Goal: Communication & Community: Answer question/provide support

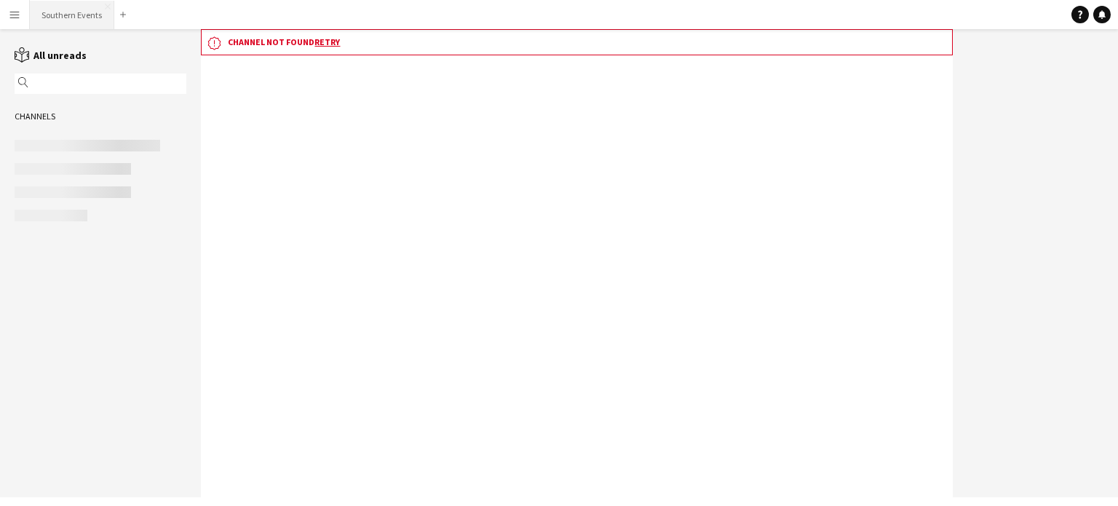
click at [64, 20] on button "Southern Events Close" at bounding box center [72, 15] width 84 height 28
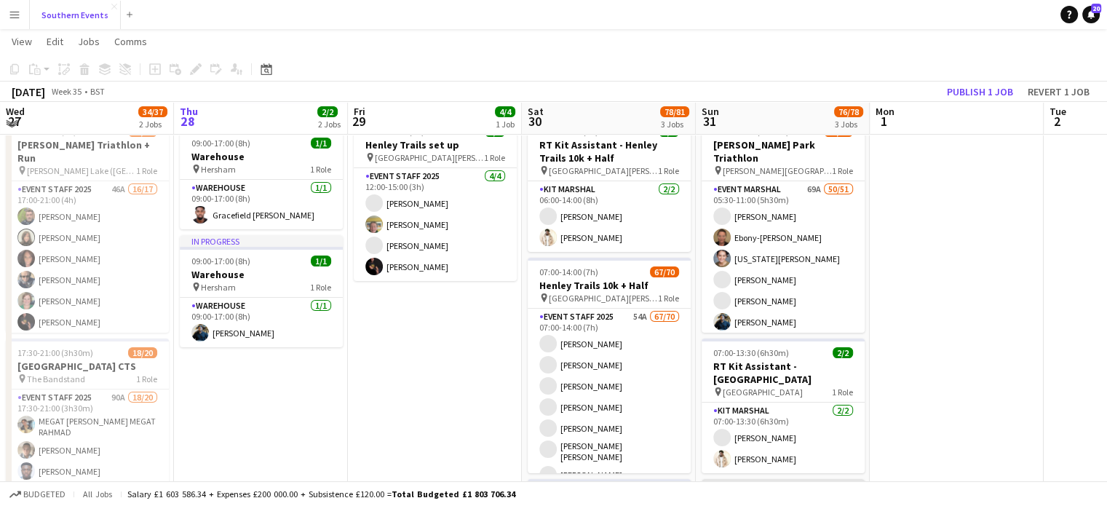
scroll to position [47, 0]
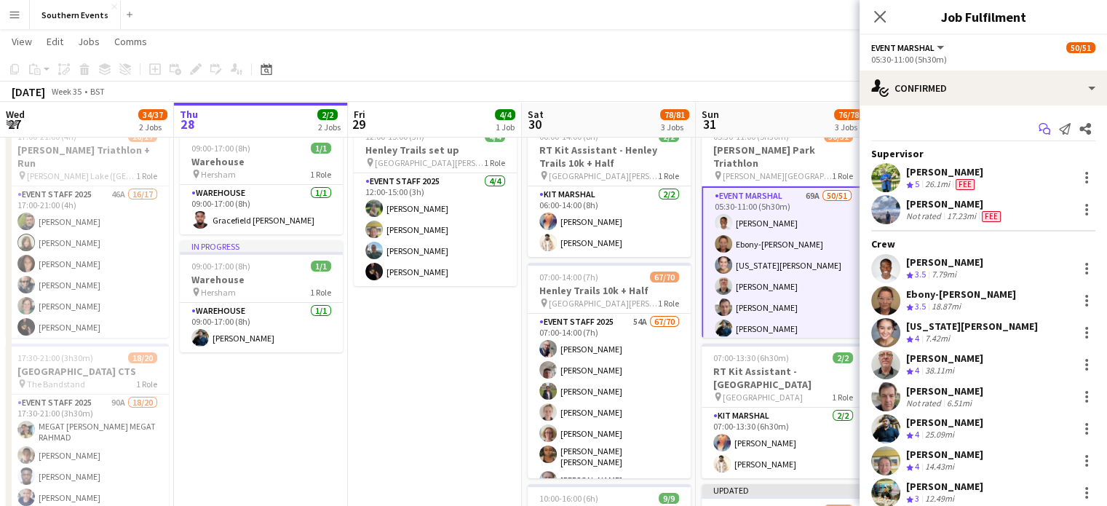
click at [1039, 126] on icon "Start chat" at bounding box center [1045, 129] width 12 height 12
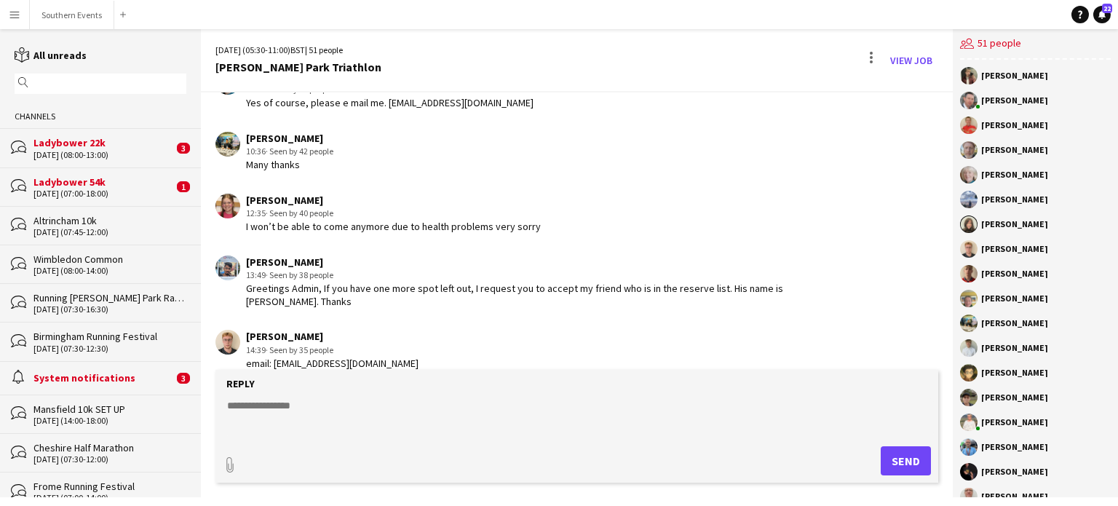
scroll to position [4636, 0]
click at [75, 21] on button "Southern Events Close" at bounding box center [72, 15] width 84 height 28
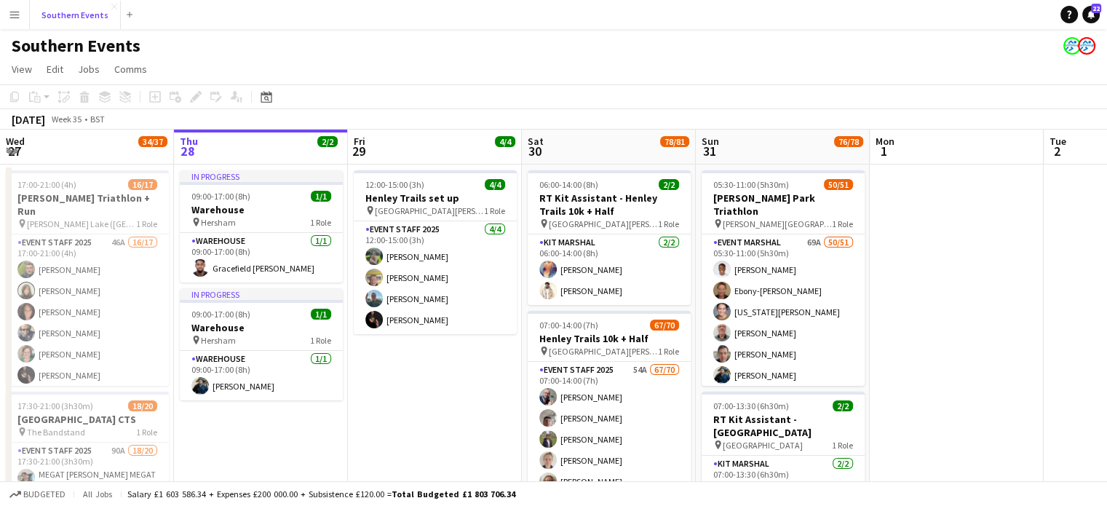
scroll to position [0, 334]
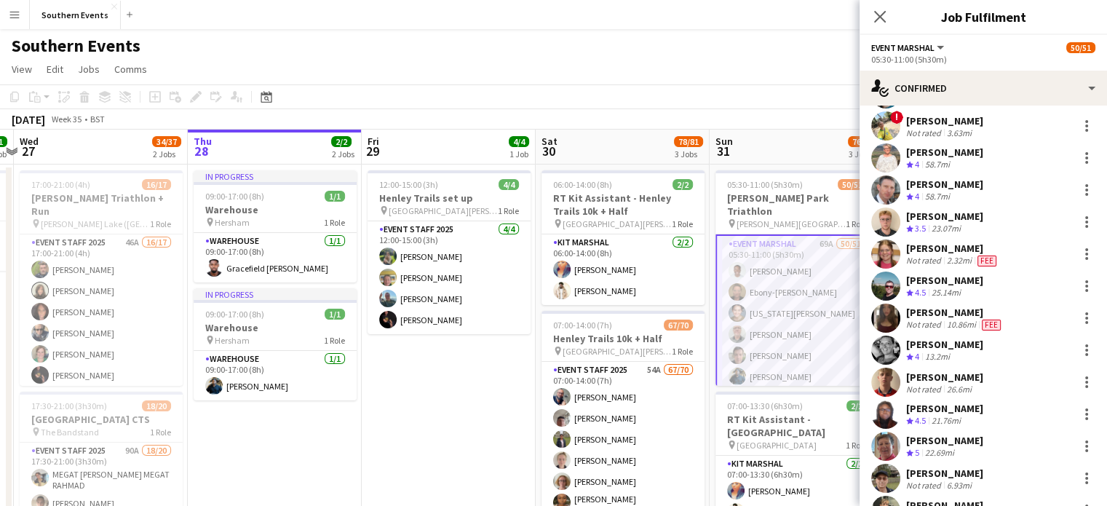
scroll to position [1080, 0]
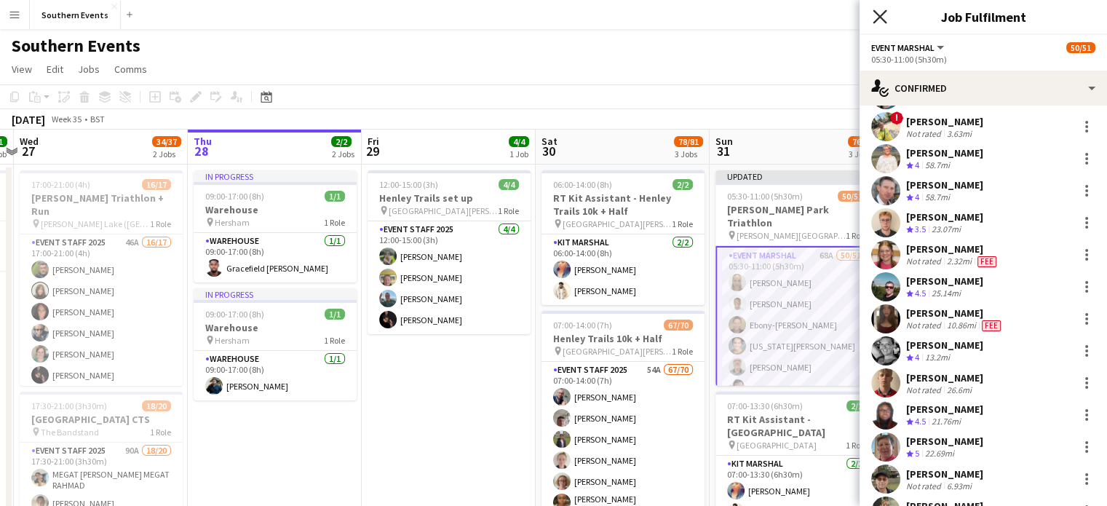
click at [879, 17] on icon at bounding box center [880, 16] width 14 height 14
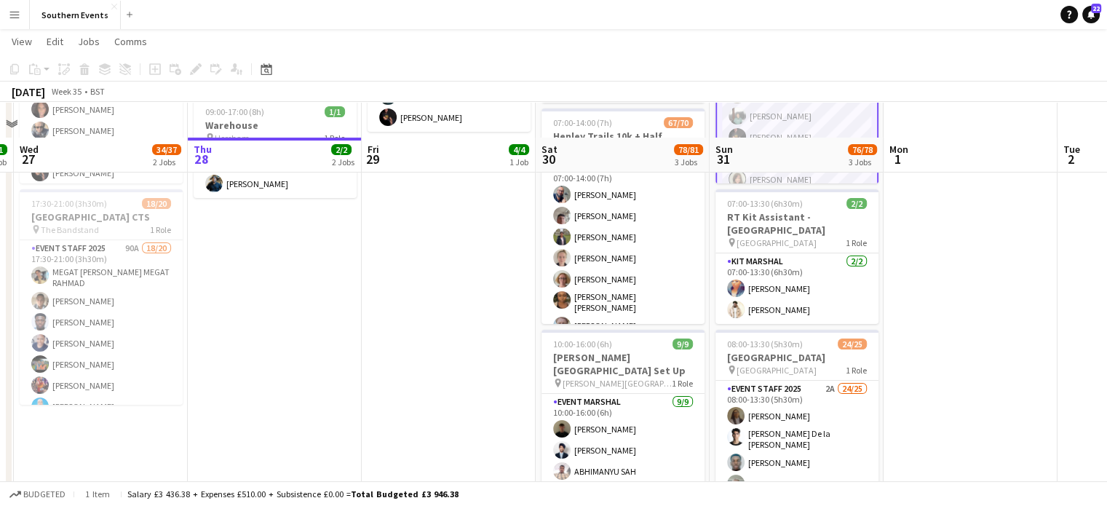
scroll to position [252, 0]
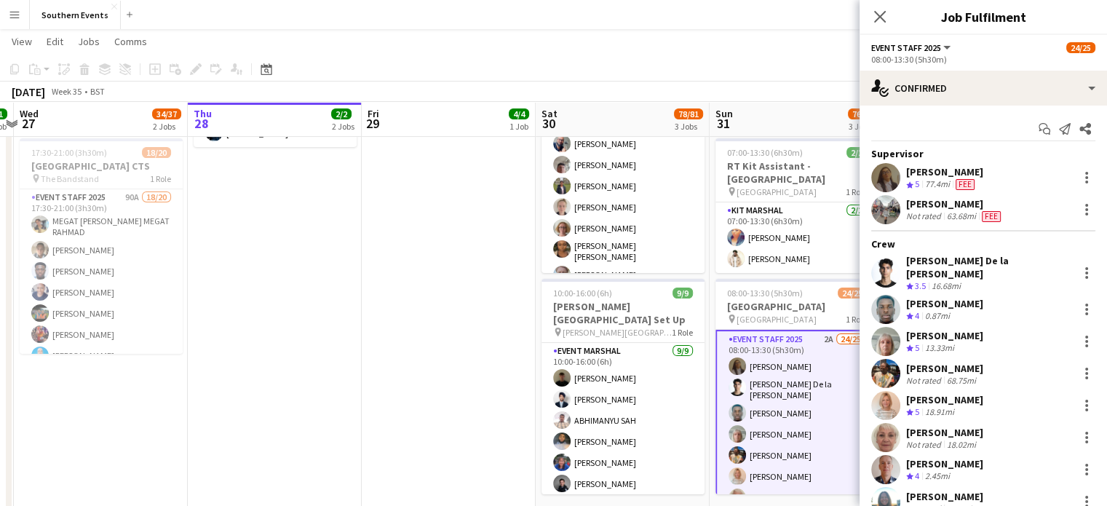
scroll to position [141, 0]
click at [1039, 132] on icon "Start chat" at bounding box center [1045, 129] width 12 height 12
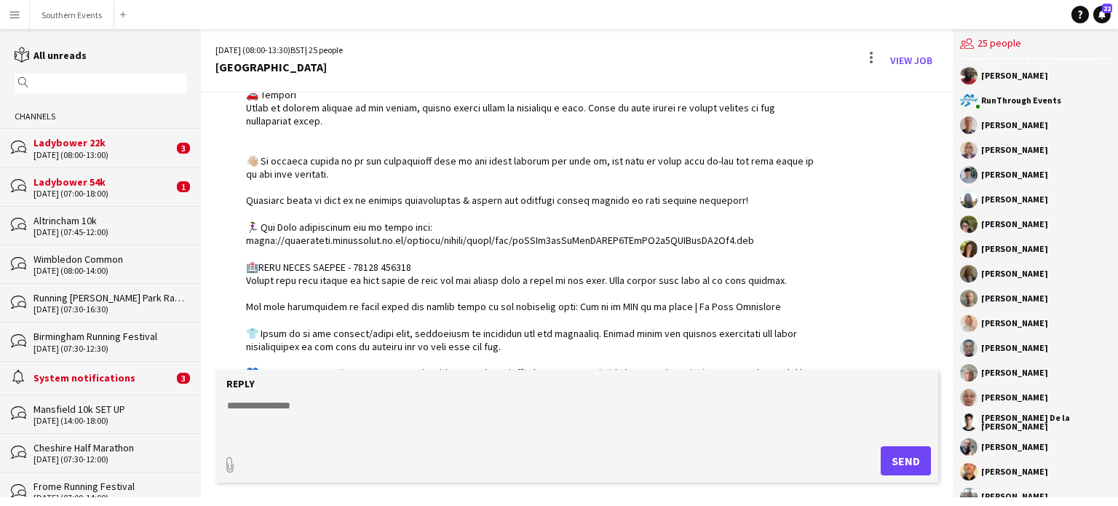
scroll to position [2288, 0]
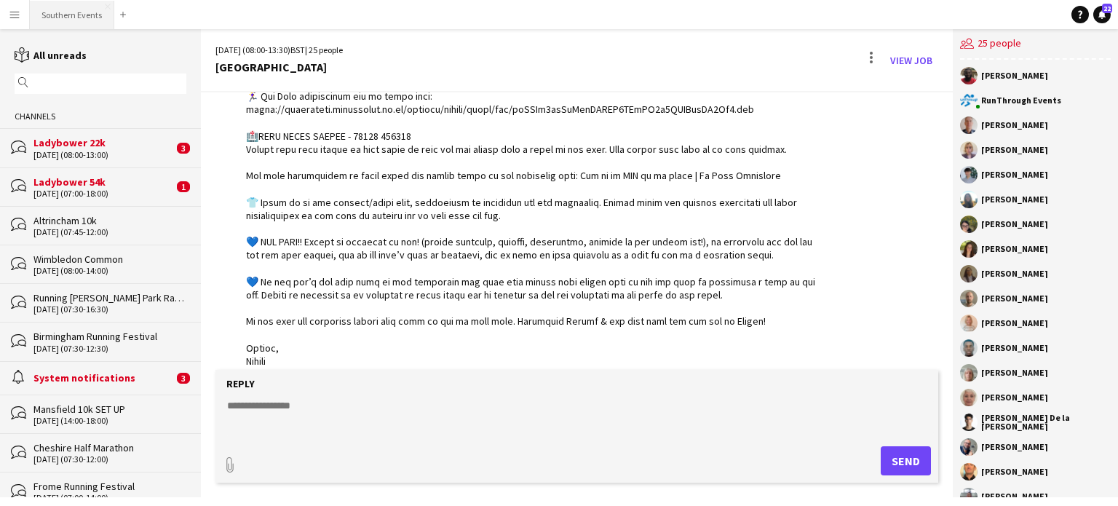
click at [54, 11] on button "Southern Events Close" at bounding box center [72, 15] width 84 height 28
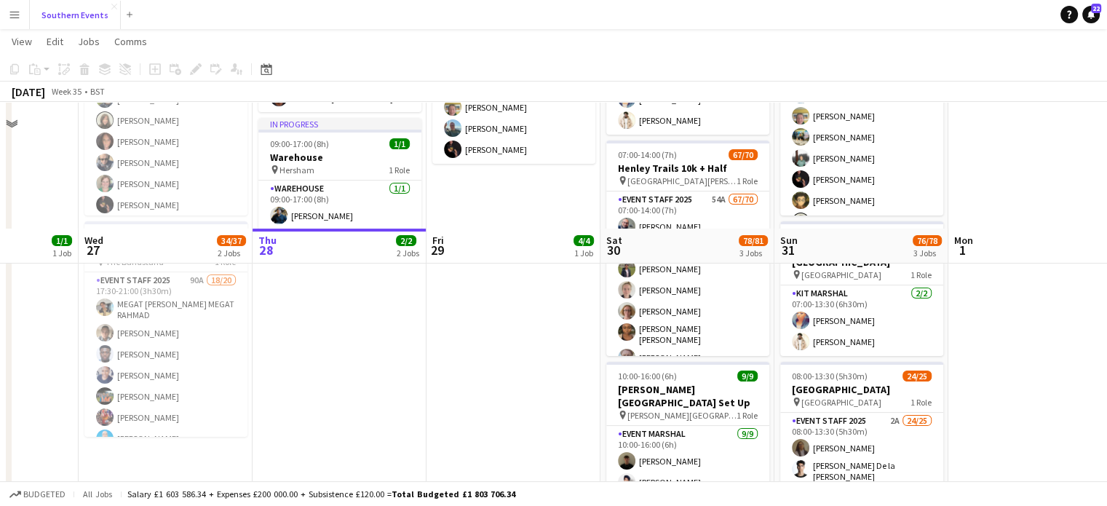
scroll to position [295, 0]
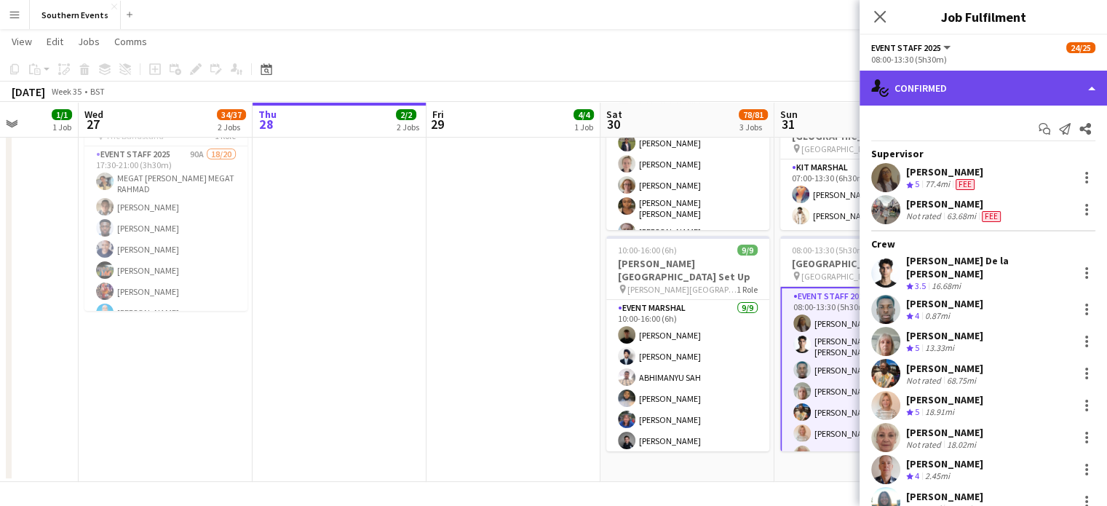
click at [978, 88] on div "single-neutral-actions-check-2 Confirmed" at bounding box center [984, 88] width 248 height 35
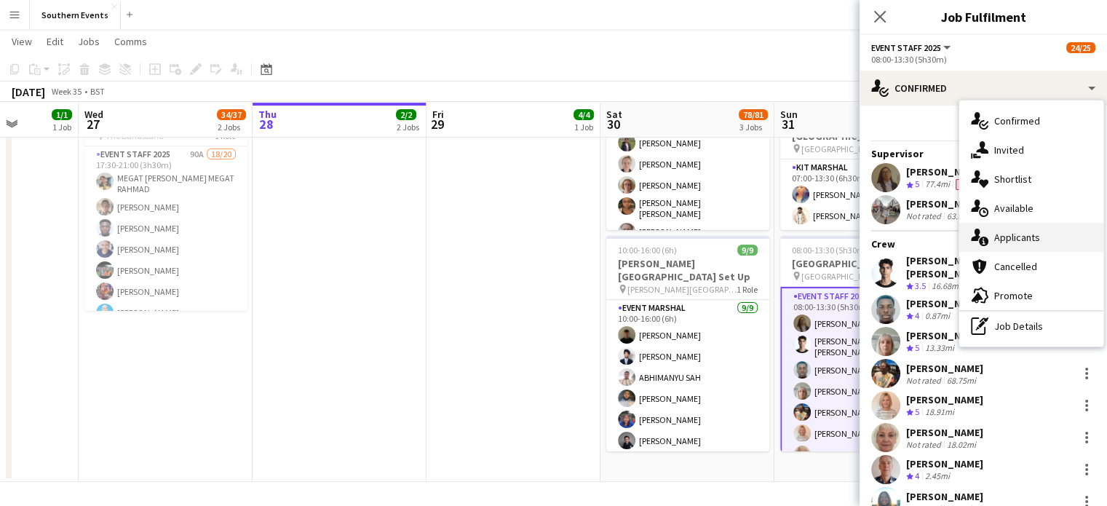
click at [1018, 241] on div "single-neutral-actions-information Applicants" at bounding box center [1031, 237] width 144 height 29
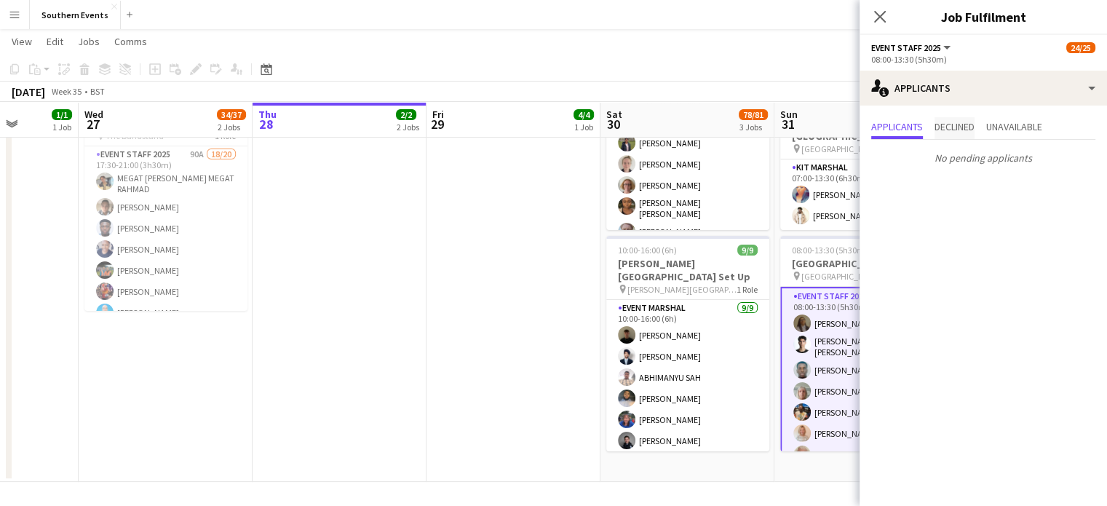
click at [964, 124] on span "Declined" at bounding box center [955, 127] width 40 height 10
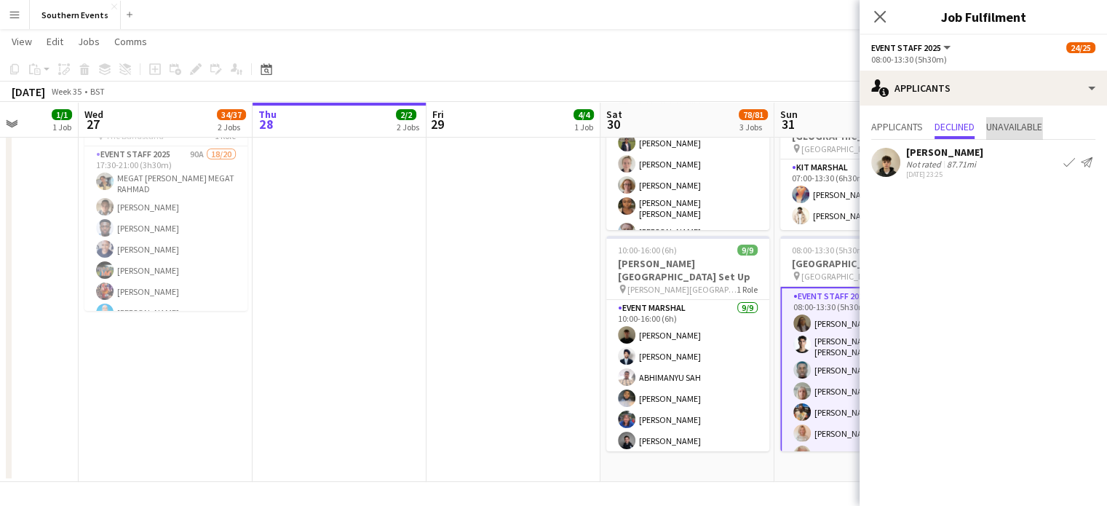
click at [1008, 122] on span "Unavailable" at bounding box center [1014, 127] width 56 height 10
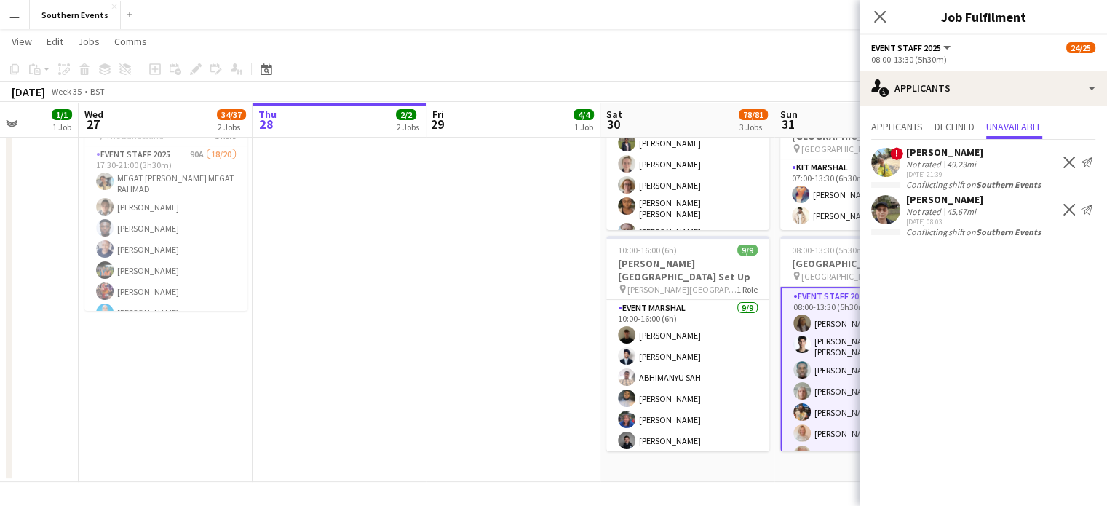
click at [926, 130] on div "Applicants Declined Unavailable" at bounding box center [983, 128] width 224 height 23
click at [942, 130] on span "Declined" at bounding box center [955, 127] width 40 height 10
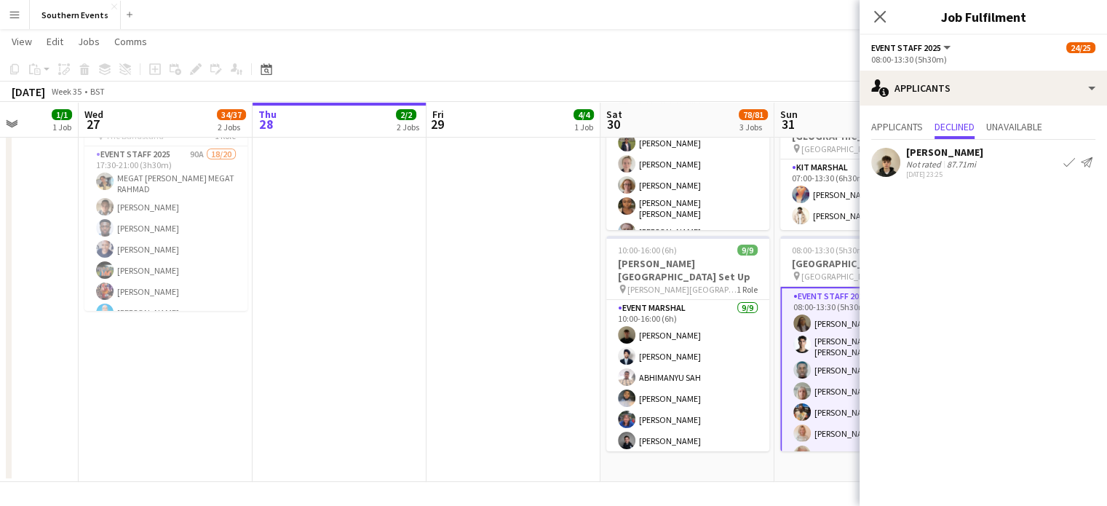
click at [1022, 114] on div "Applicants Declined Unavailable No pending applicants [PERSON_NAME] Not rated 8…" at bounding box center [984, 150] width 248 height 88
click at [1021, 122] on span "Unavailable" at bounding box center [1014, 127] width 56 height 10
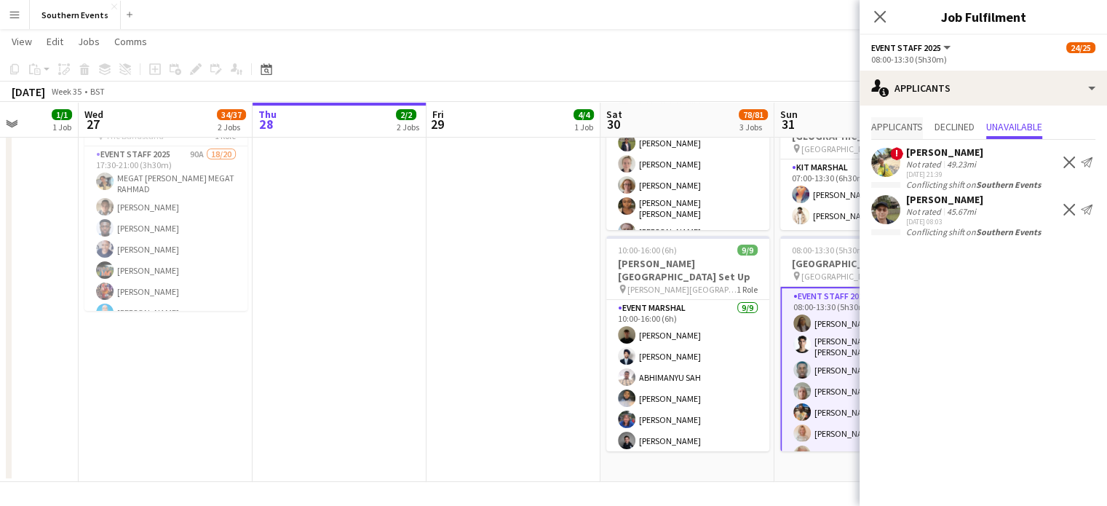
click at [909, 127] on span "Applicants" at bounding box center [897, 127] width 52 height 10
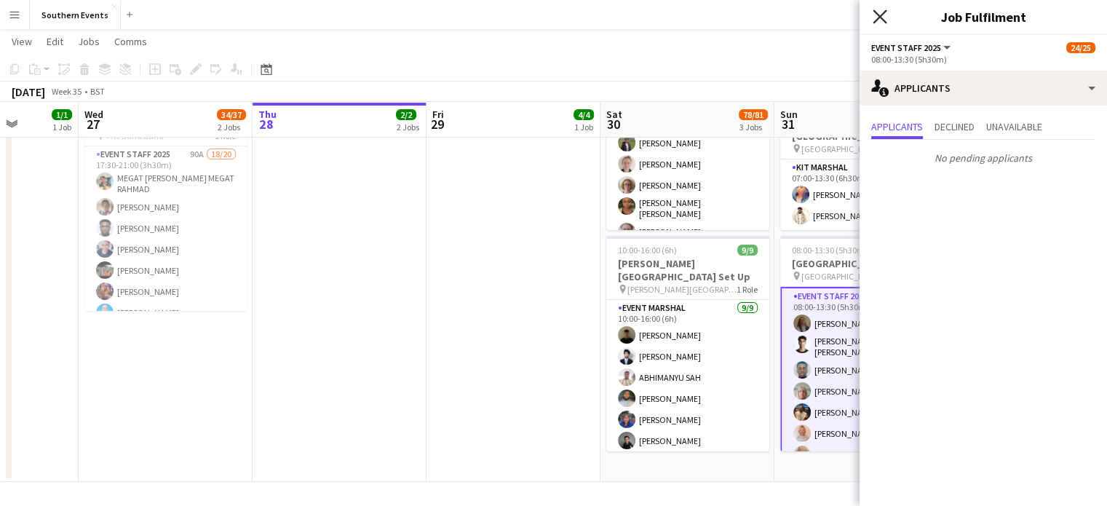
click at [879, 11] on icon "Close pop-in" at bounding box center [880, 16] width 14 height 14
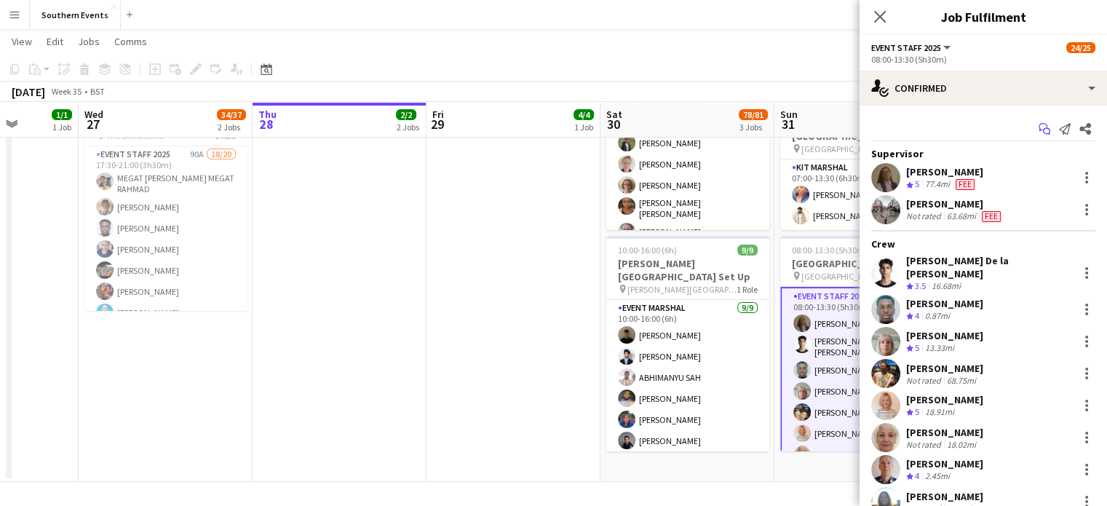
click at [1043, 132] on icon at bounding box center [1046, 131] width 7 height 7
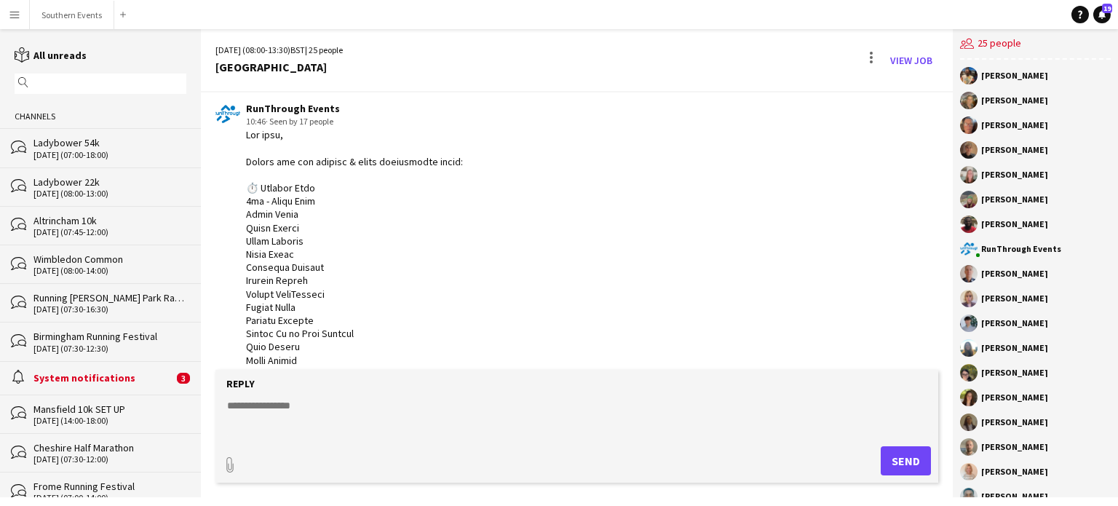
scroll to position [1548, 0]
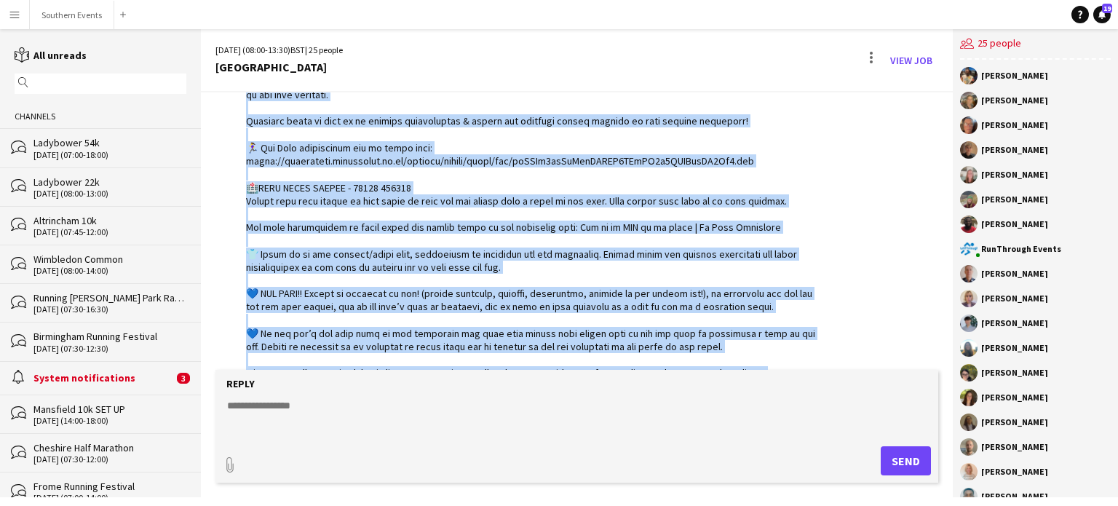
scroll to position [2288, 0]
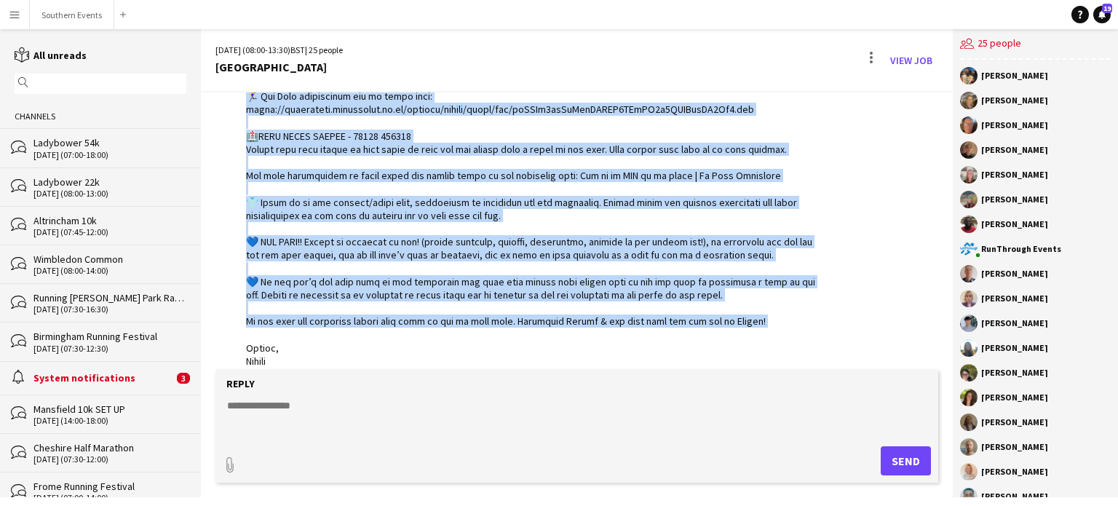
drag, startPoint x: 246, startPoint y: 117, endPoint x: 777, endPoint y: 302, distance: 562.7
copy div "Lor ipsu, Dolors ame con adipisc & elits doeiusmodte incid: ⏱️ Utlabor Etdo 8ma…"
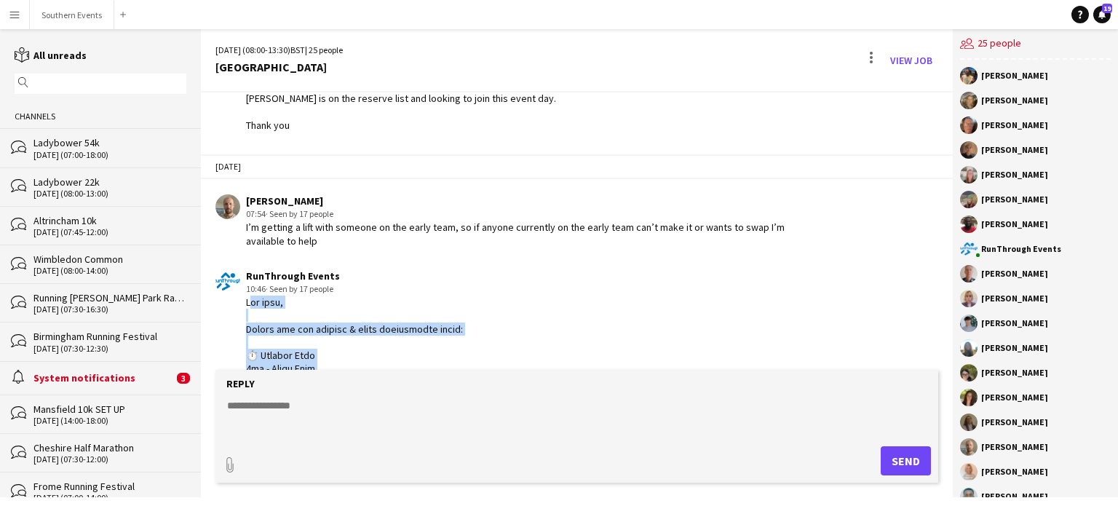
scroll to position [1329, 0]
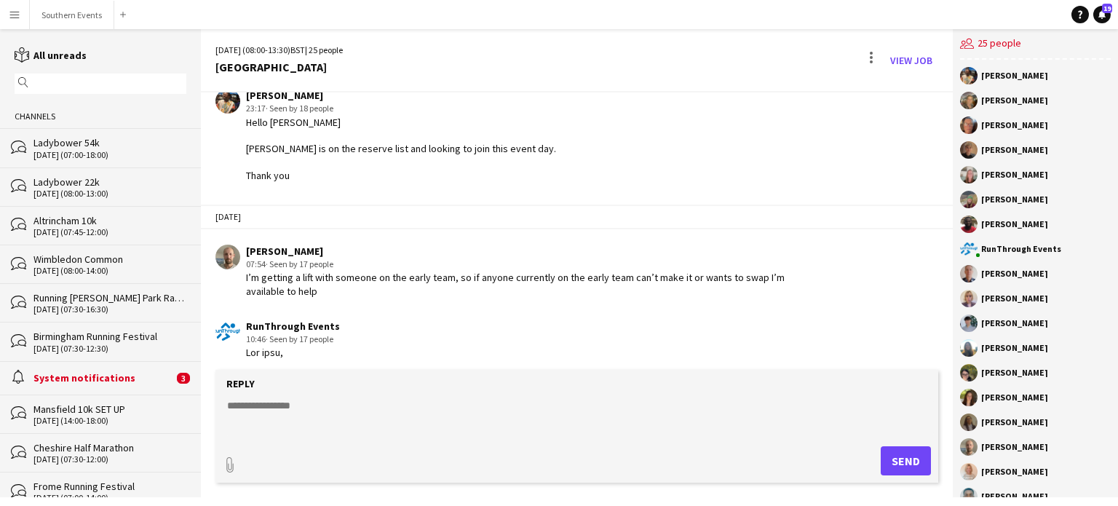
click at [506, 165] on div "Hello [PERSON_NAME] [PERSON_NAME] is on the reserve list and looking to join th…" at bounding box center [401, 149] width 310 height 66
click at [66, 24] on button "Southern Events Close" at bounding box center [72, 15] width 84 height 28
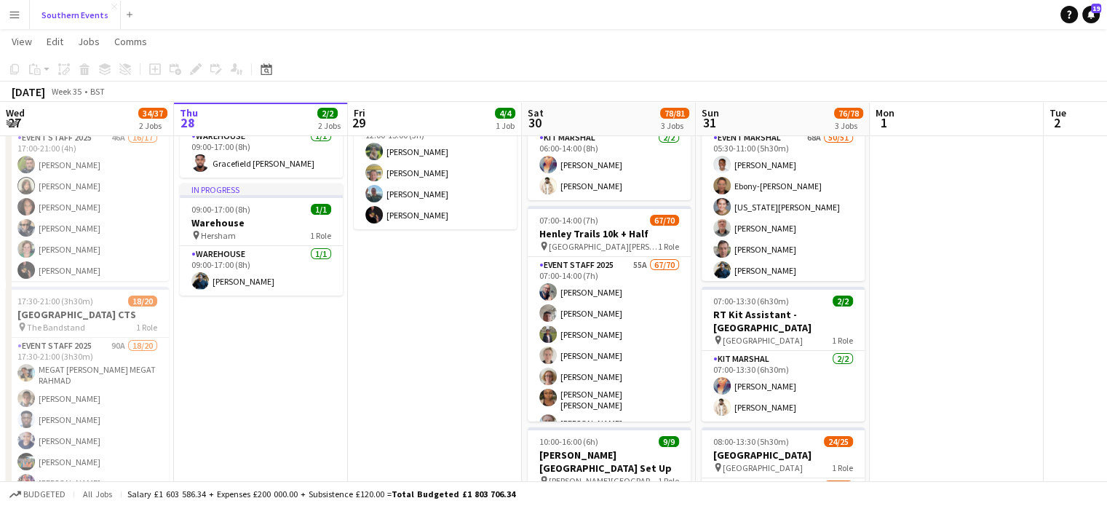
scroll to position [102, 0]
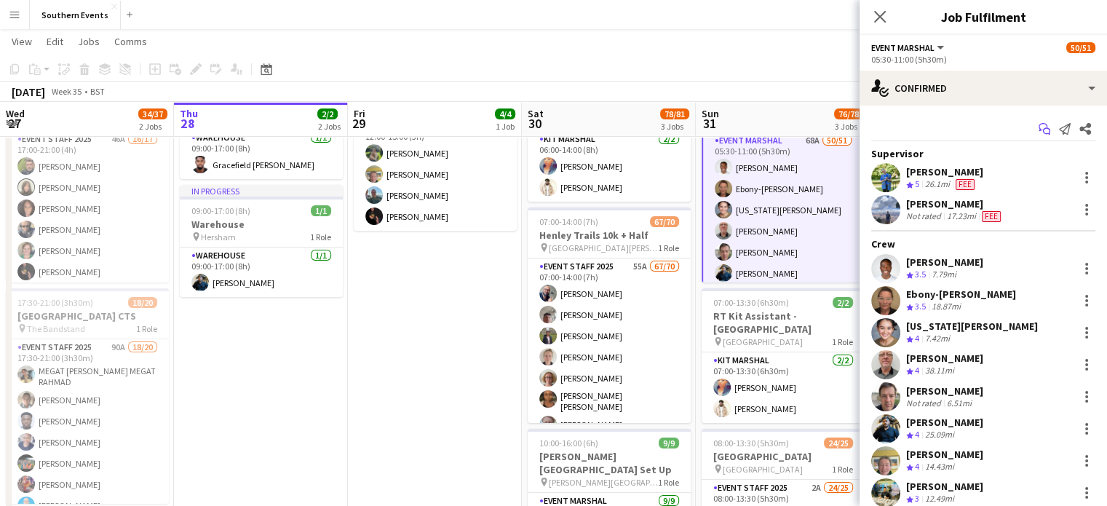
click at [1039, 126] on icon "Start chat" at bounding box center [1045, 129] width 12 height 12
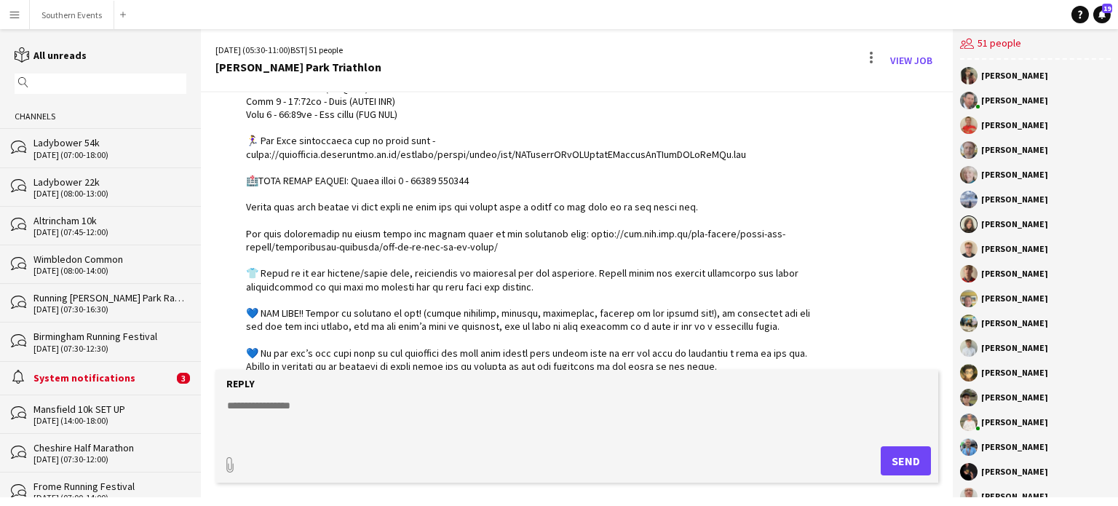
scroll to position [6047, 0]
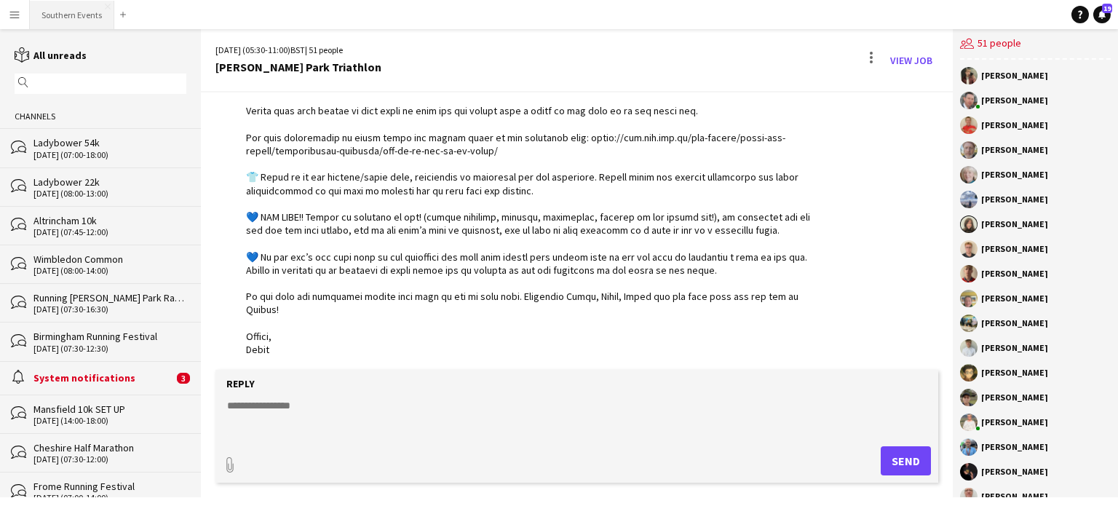
click at [45, 7] on button "Southern Events Close" at bounding box center [72, 15] width 84 height 28
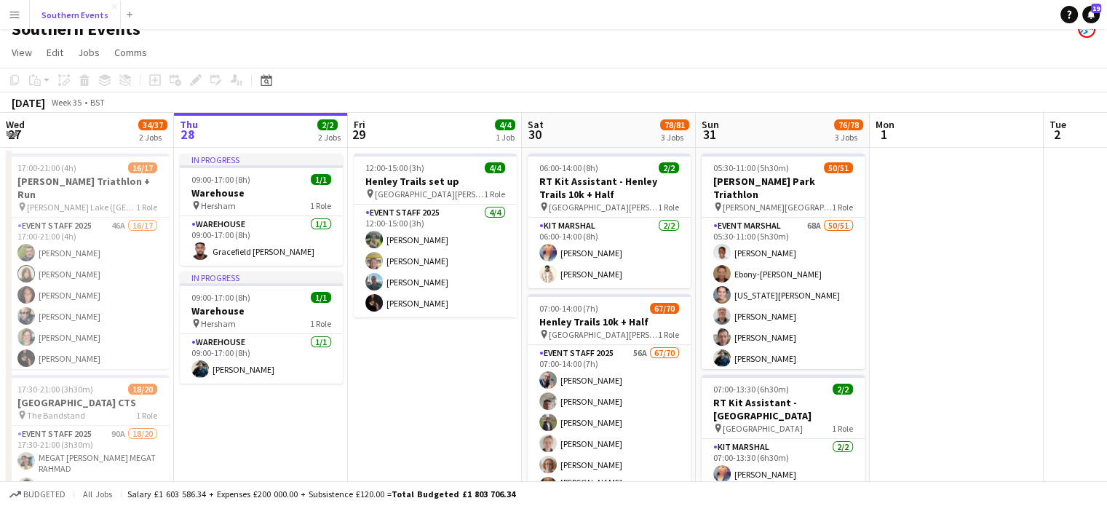
scroll to position [186, 0]
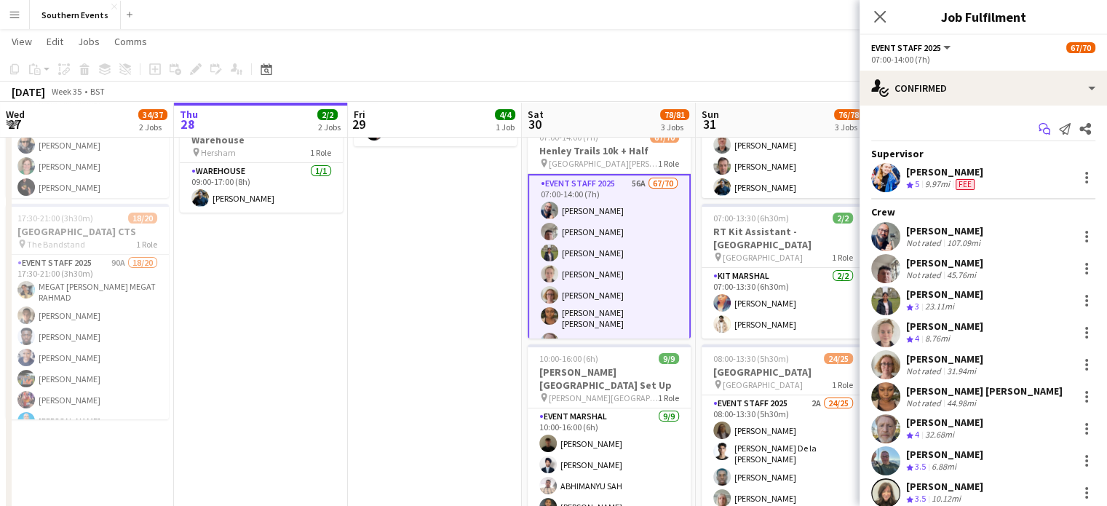
click at [1039, 128] on icon "Start chat" at bounding box center [1045, 129] width 12 height 12
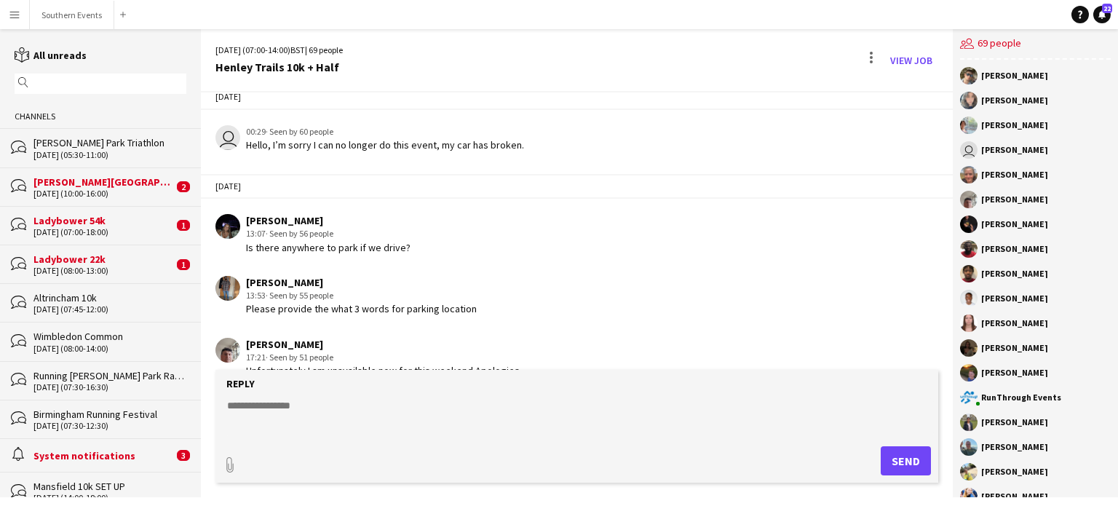
scroll to position [1929, 0]
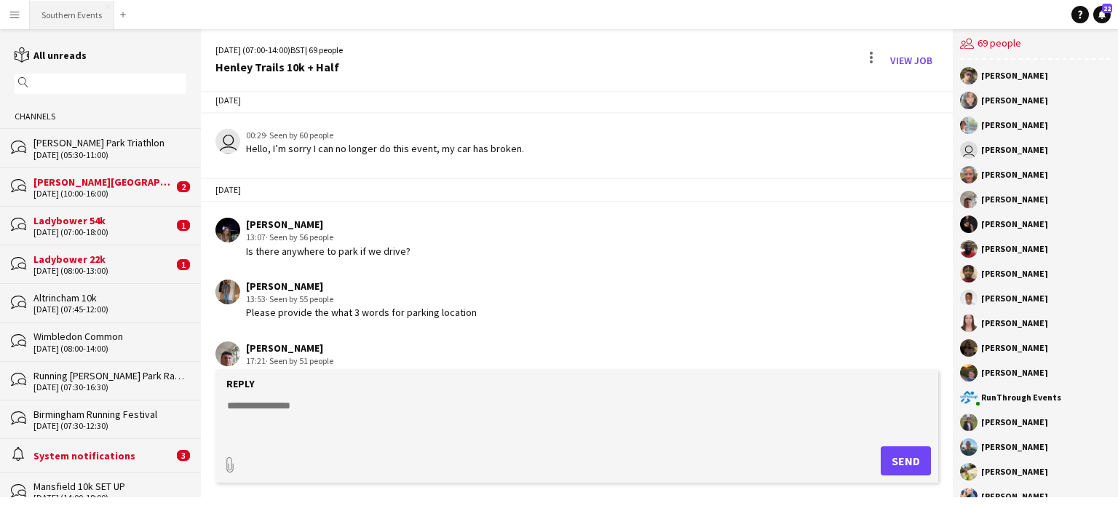
click at [79, 17] on button "Southern Events Close" at bounding box center [72, 15] width 84 height 28
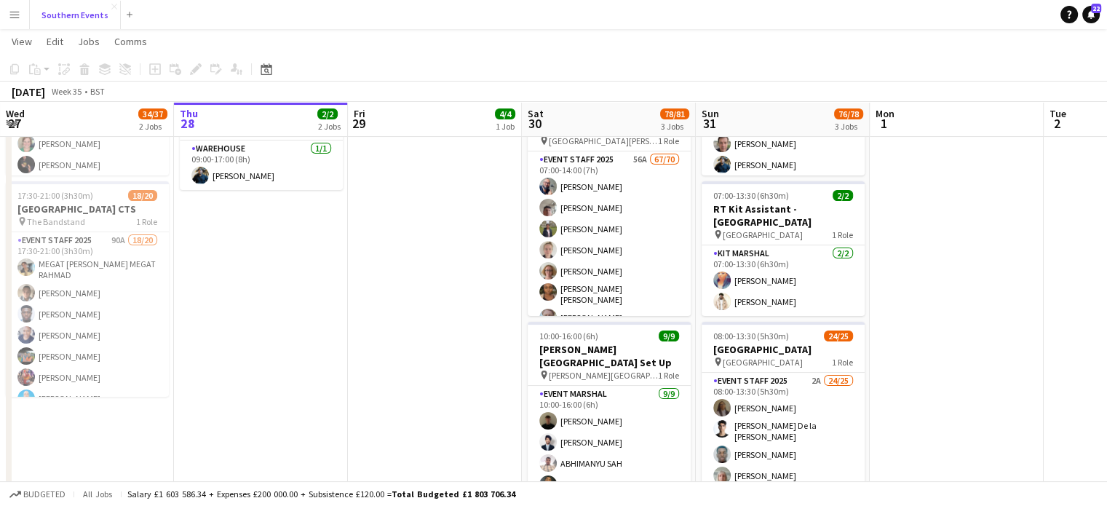
scroll to position [295, 0]
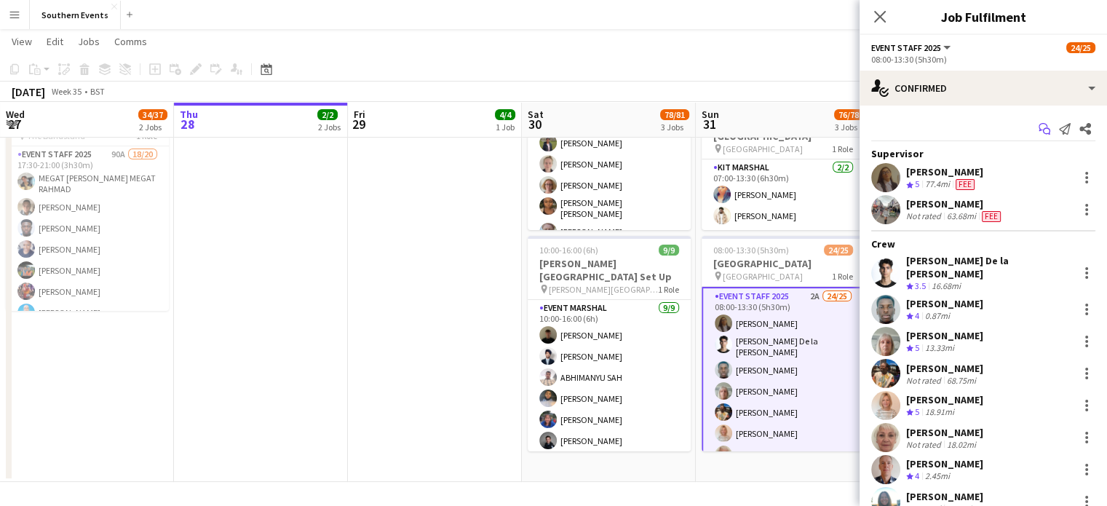
click at [1039, 124] on icon at bounding box center [1043, 127] width 9 height 8
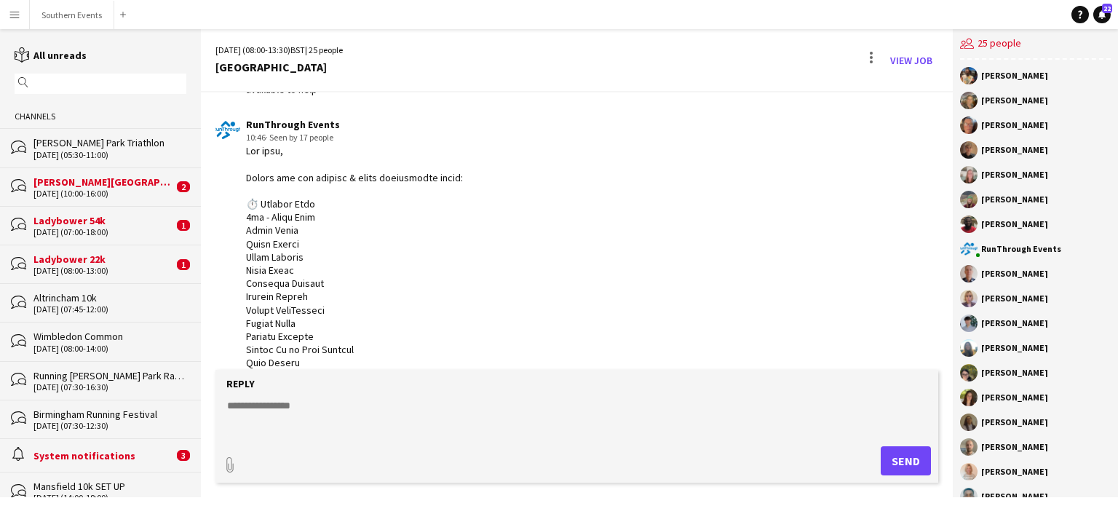
scroll to position [2288, 0]
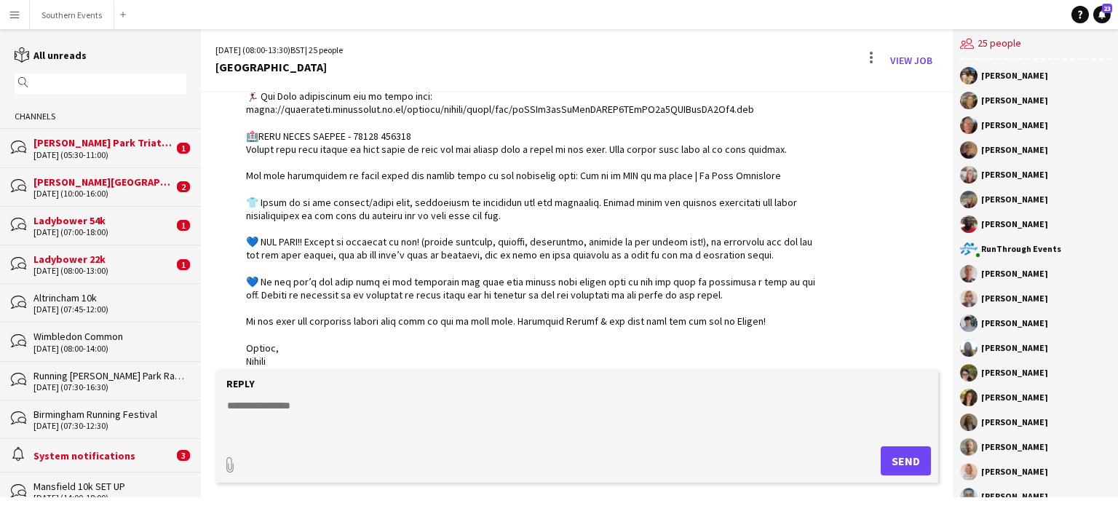
click at [454, 423] on textarea at bounding box center [580, 417] width 708 height 38
paste textarea "**********"
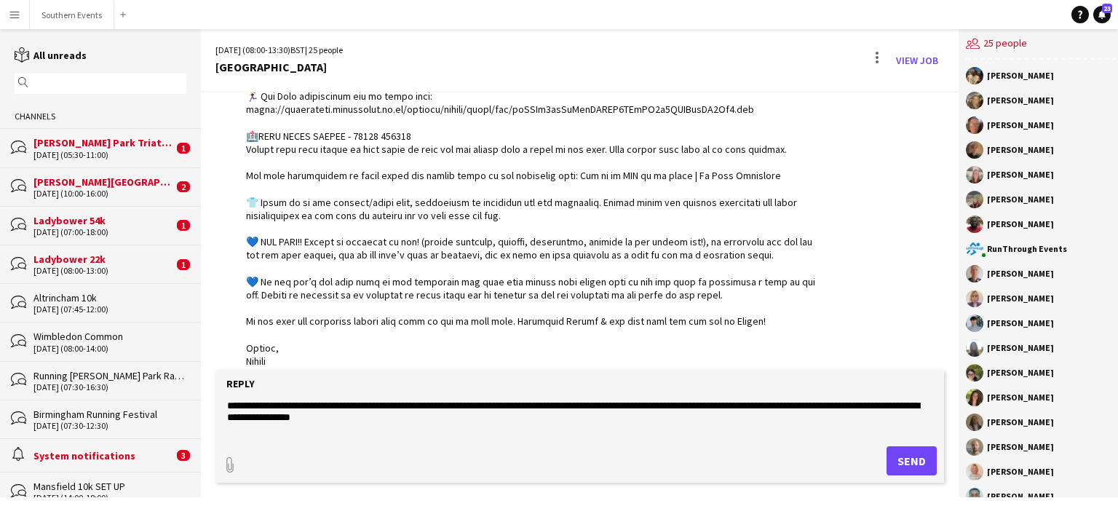
scroll to position [23, 0]
paste textarea "**********"
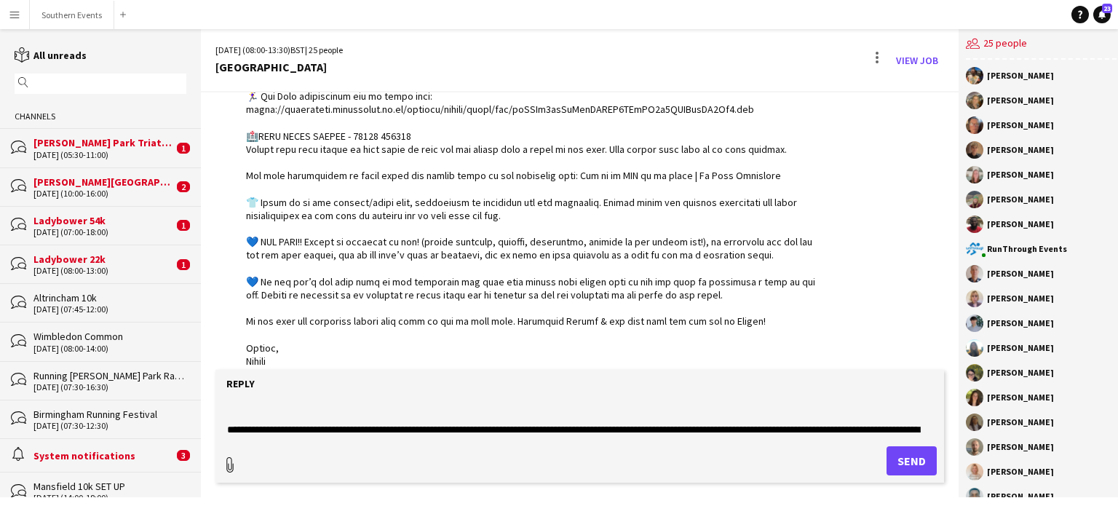
type textarea "**********"
type input "**********"
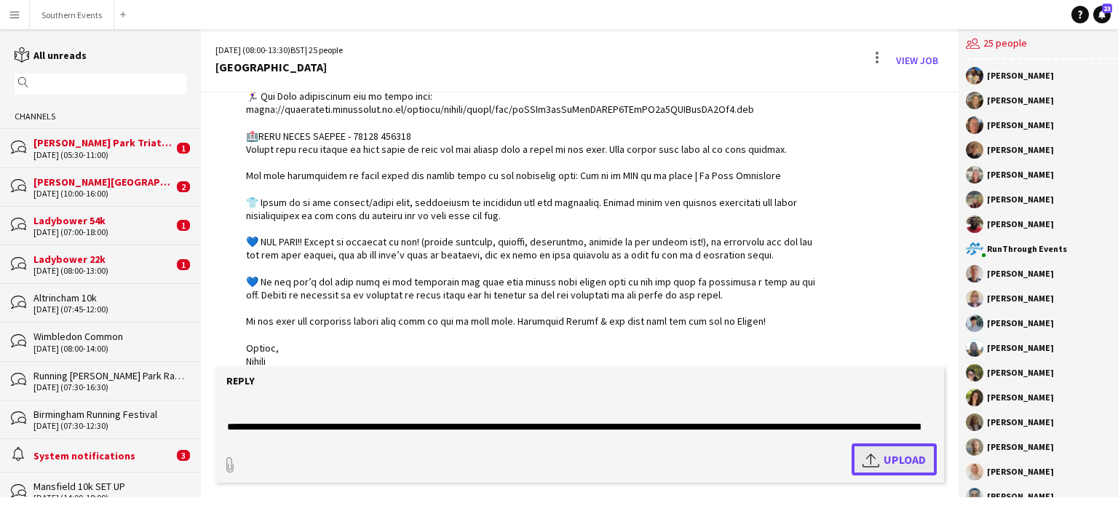
click at [877, 461] on span "Upload Upload" at bounding box center [894, 459] width 63 height 17
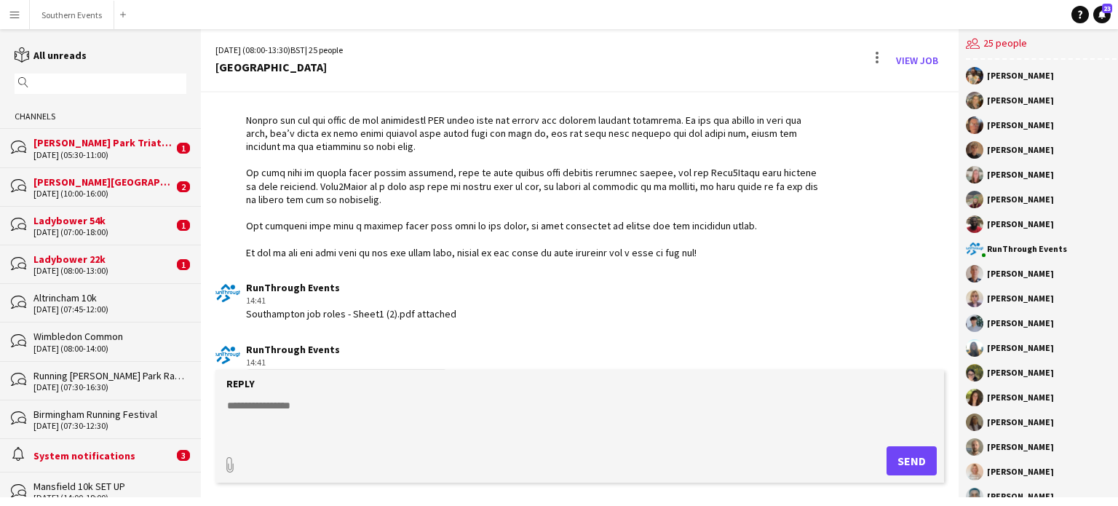
scroll to position [2684, 0]
click at [78, 12] on button "Southern Events Close" at bounding box center [72, 15] width 84 height 28
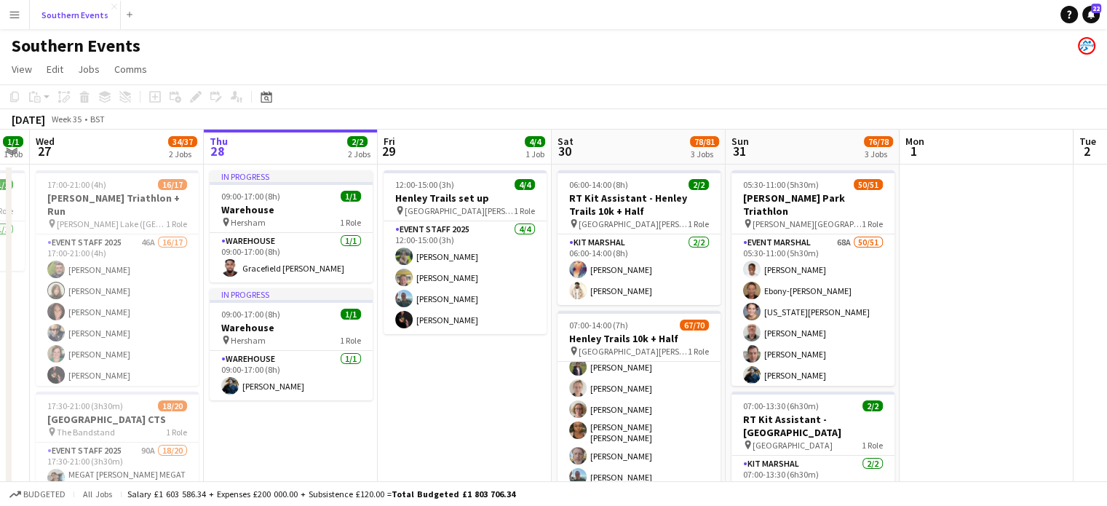
scroll to position [0, 317]
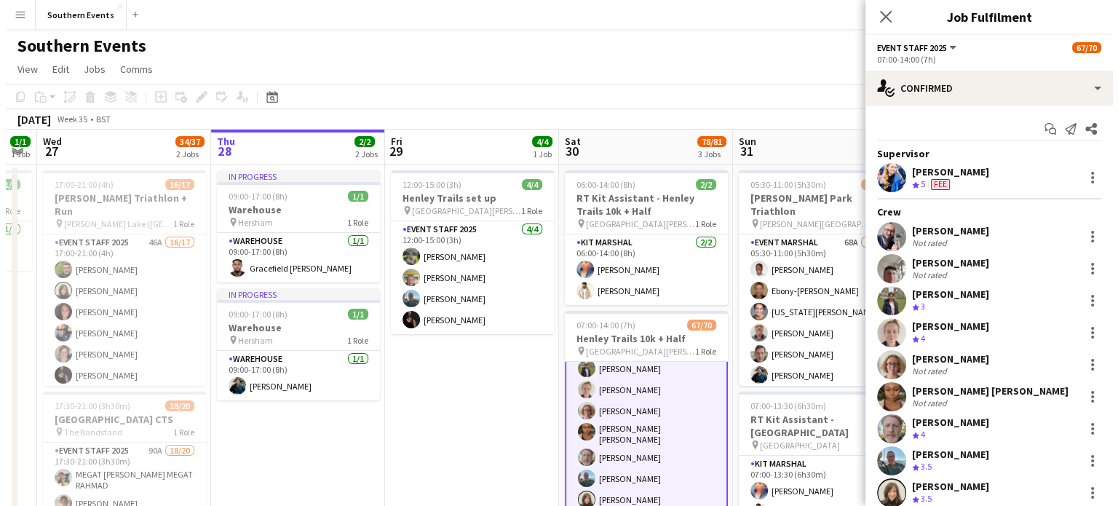
scroll to position [73, 0]
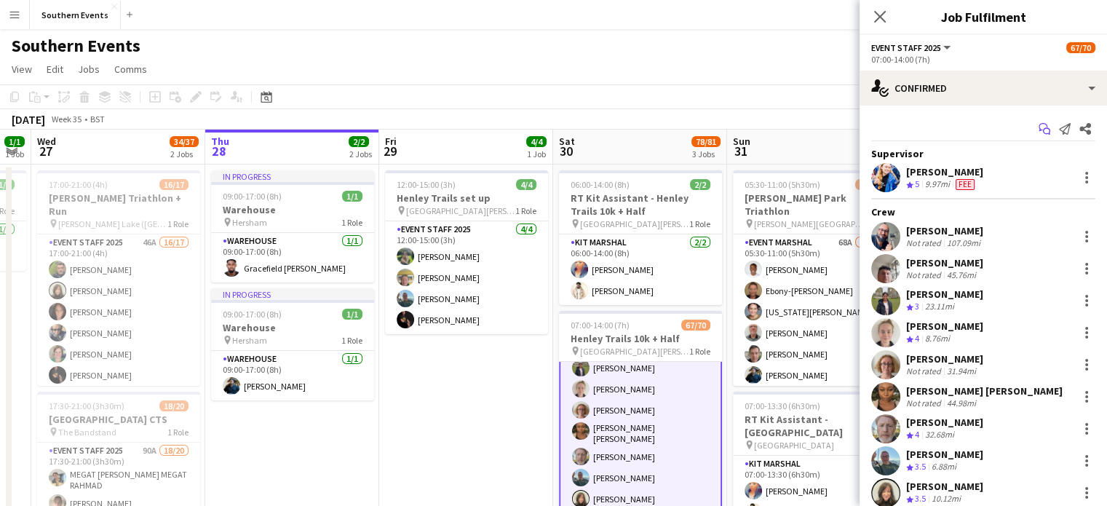
click at [1043, 130] on icon at bounding box center [1046, 131] width 7 height 7
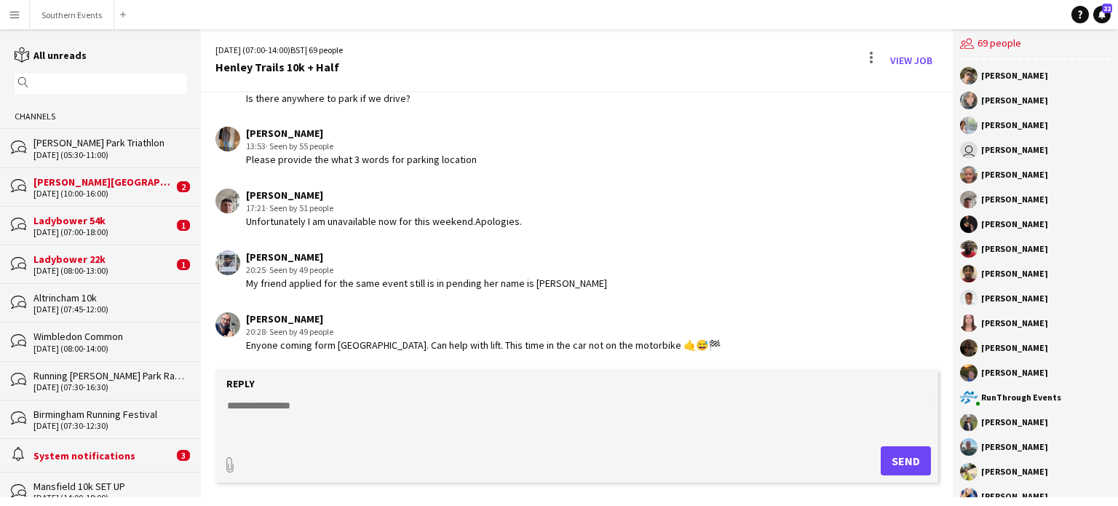
scroll to position [2094, 0]
